Goal: Find contact information: Find contact information

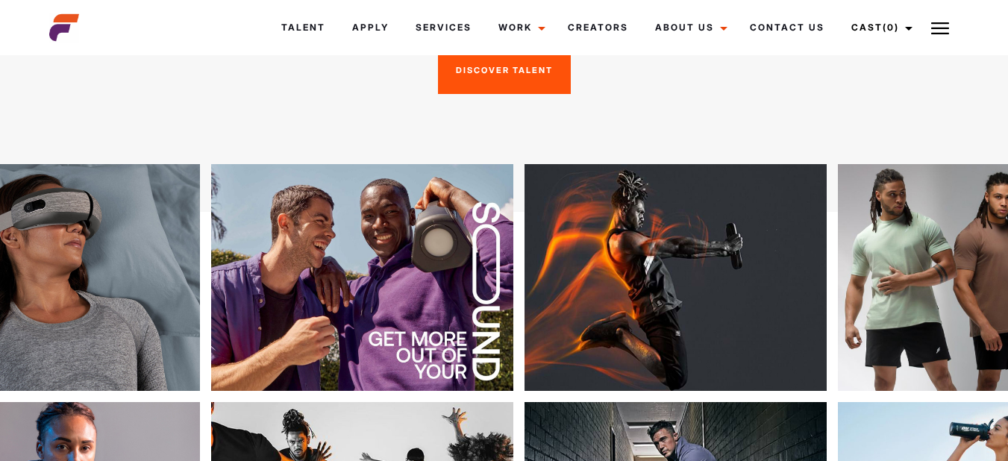
scroll to position [147, 0]
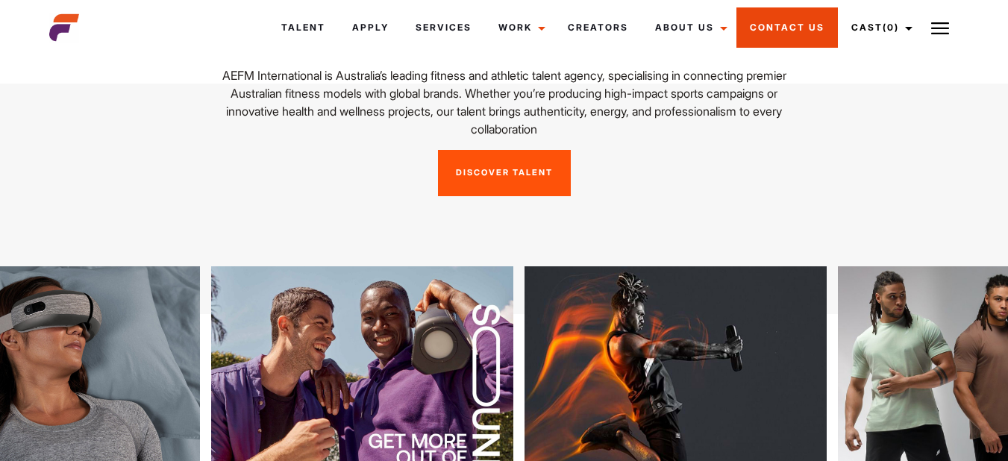
click at [779, 22] on link "Contact Us" at bounding box center [788, 27] width 102 height 40
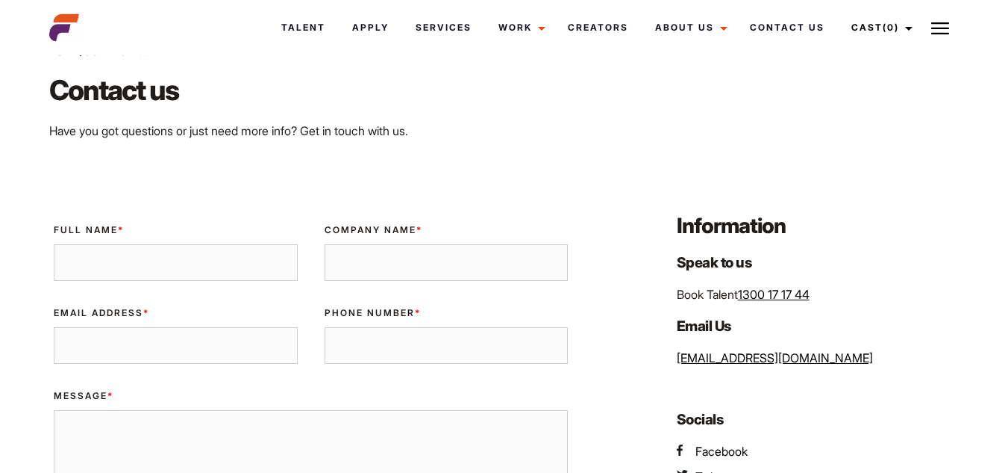
scroll to position [149, 0]
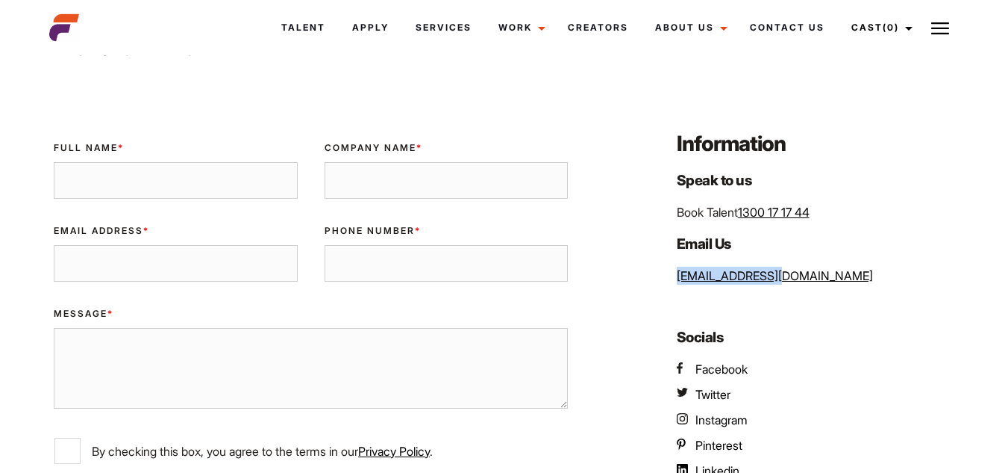
drag, startPoint x: 783, startPoint y: 277, endPoint x: 676, endPoint y: 278, distance: 106.8
click at [677, 278] on p "[EMAIL_ADDRESS][DOMAIN_NAME]" at bounding box center [818, 275] width 282 height 18
copy link "[EMAIL_ADDRESS][DOMAIN_NAME]"
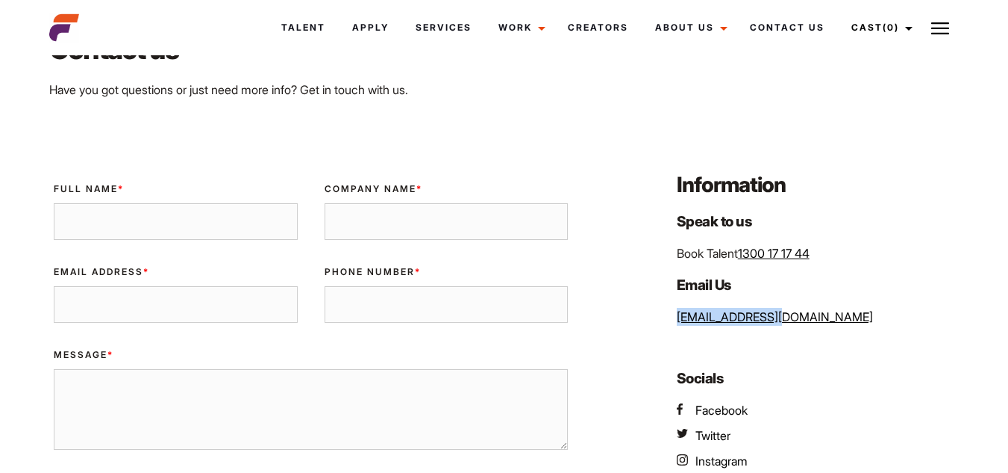
scroll to position [0, 0]
